Goal: Check status: Check status

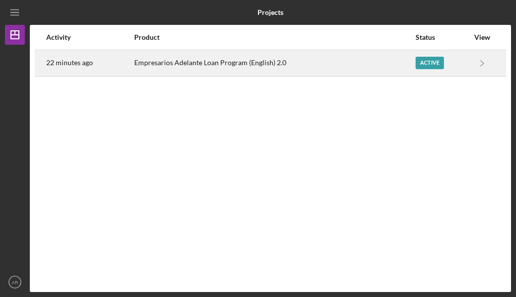
click at [311, 65] on div "Empresarios Adelante Loan Program (English) 2.0" at bounding box center [274, 63] width 281 height 25
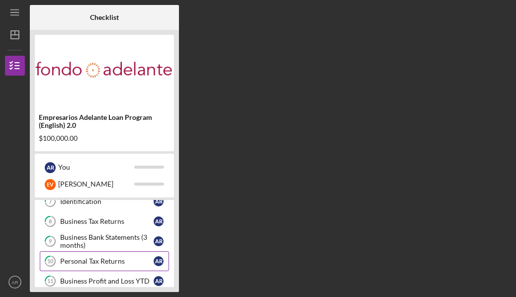
scroll to position [150, 0]
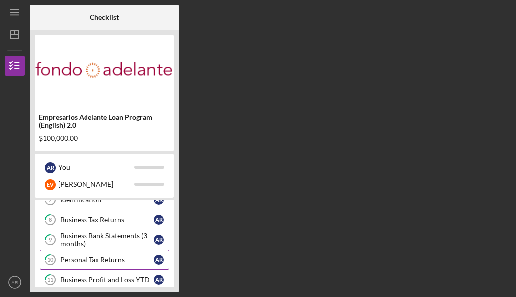
click at [118, 256] on div "Personal Tax Returns" at bounding box center [106, 259] width 93 height 8
